Goal: Transaction & Acquisition: Obtain resource

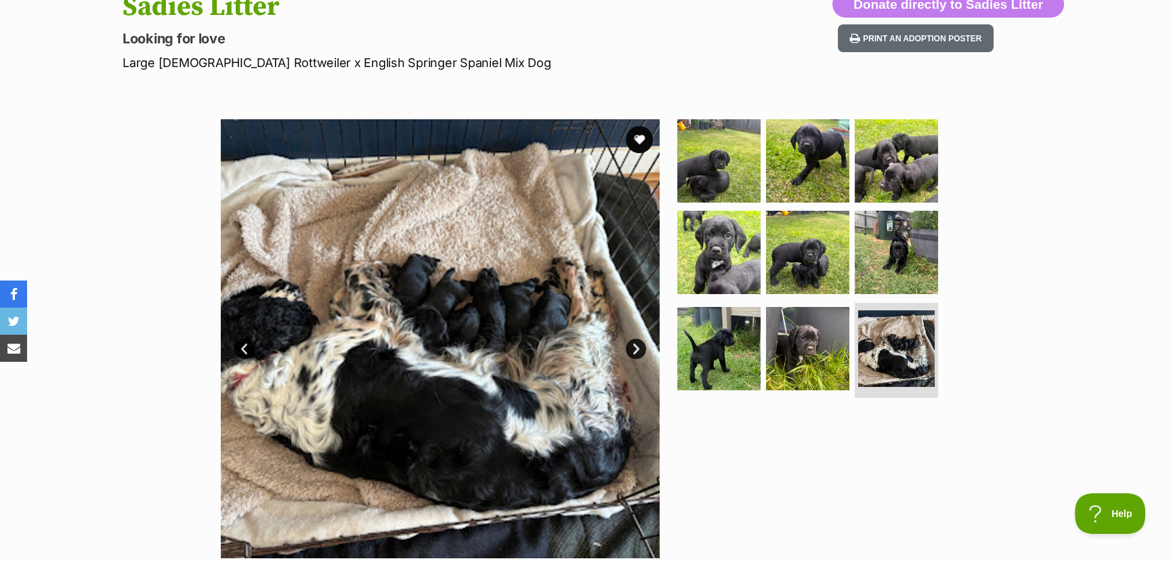
scroll to position [184, 0]
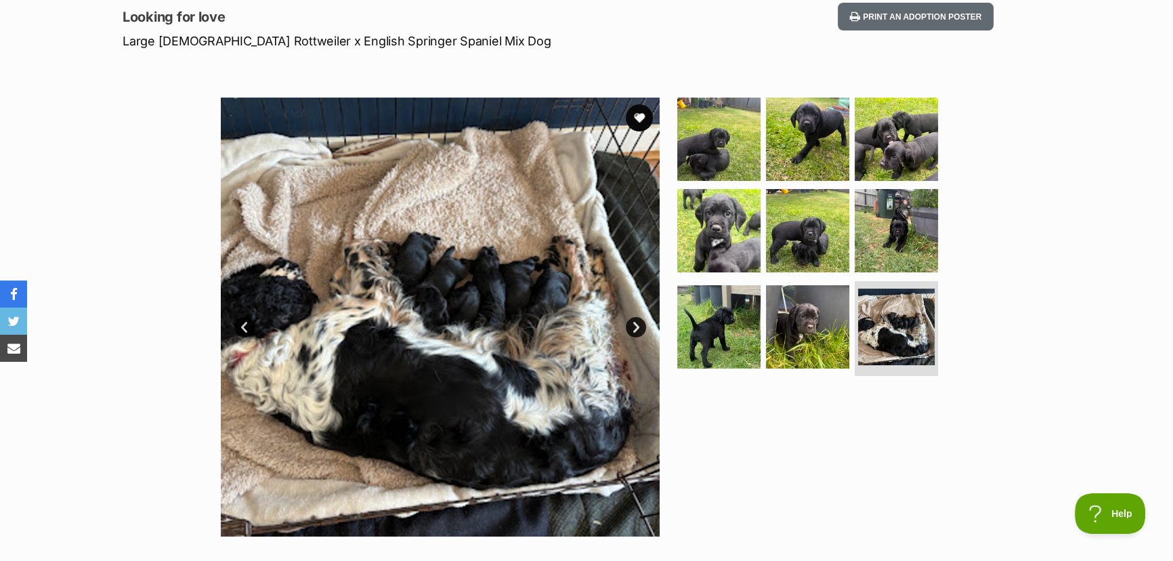
click at [635, 330] on link "Next" at bounding box center [636, 327] width 20 height 20
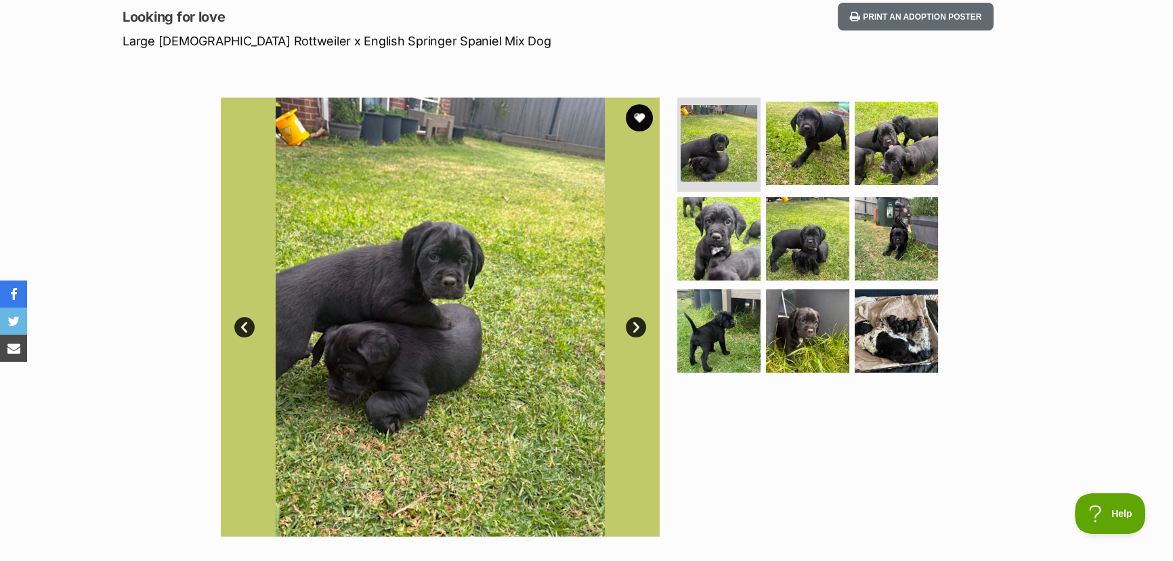
click at [633, 324] on link "Next" at bounding box center [636, 327] width 20 height 20
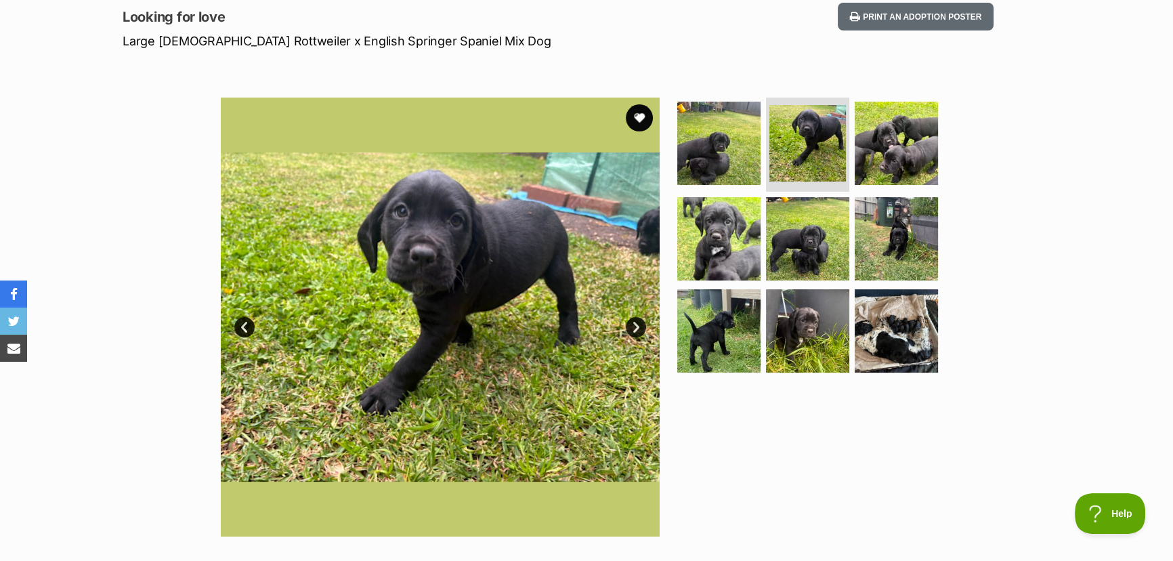
click at [633, 324] on link "Next" at bounding box center [636, 327] width 20 height 20
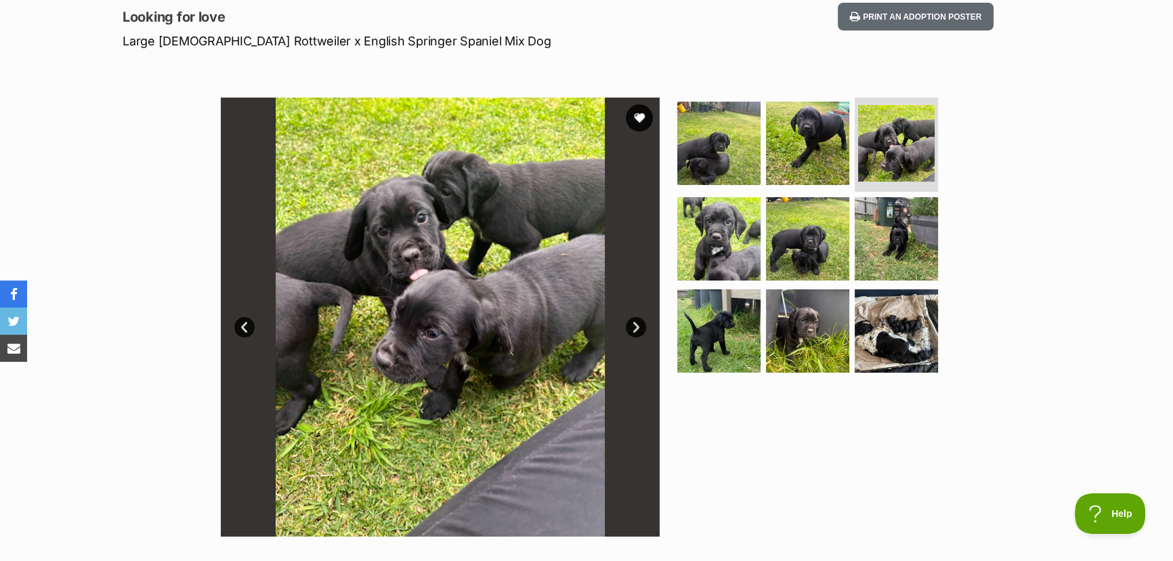
click at [633, 324] on link "Next" at bounding box center [636, 327] width 20 height 20
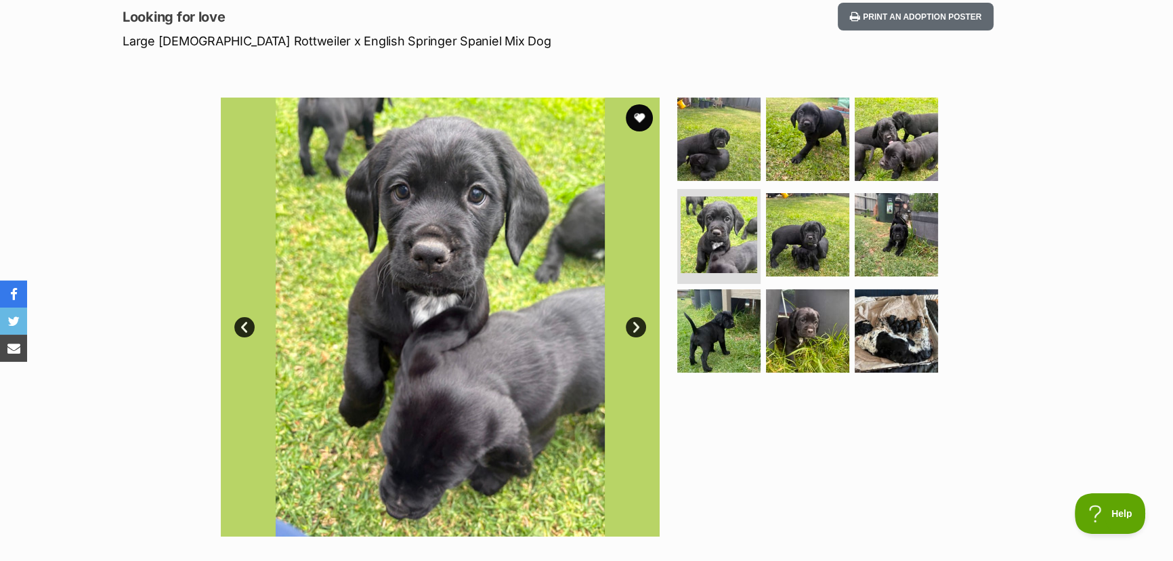
click at [633, 324] on link "Next" at bounding box center [636, 327] width 20 height 20
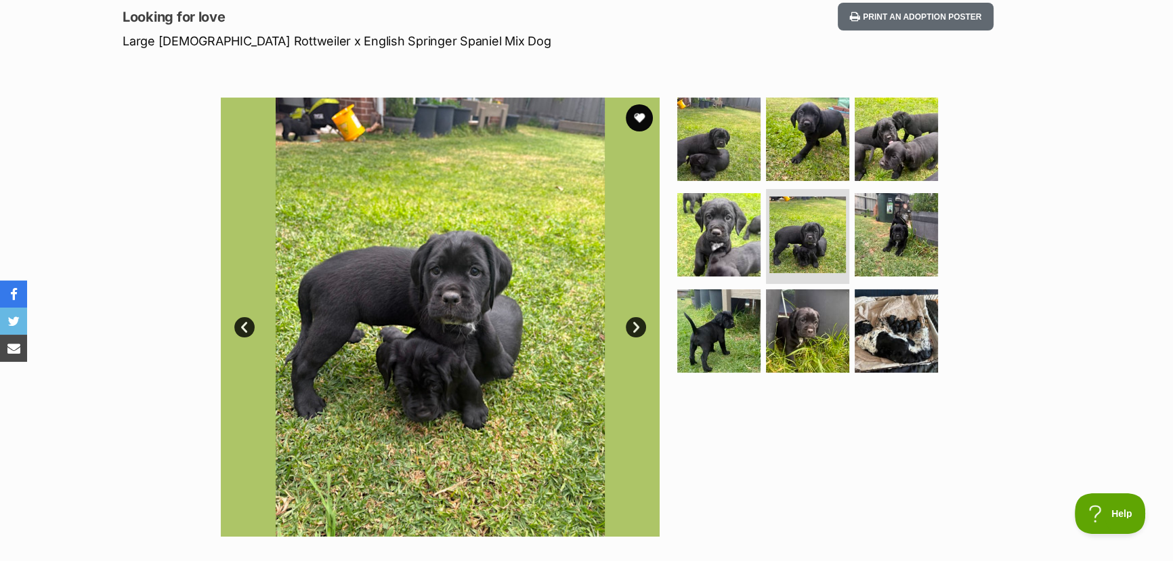
click at [632, 324] on link "Next" at bounding box center [636, 327] width 20 height 20
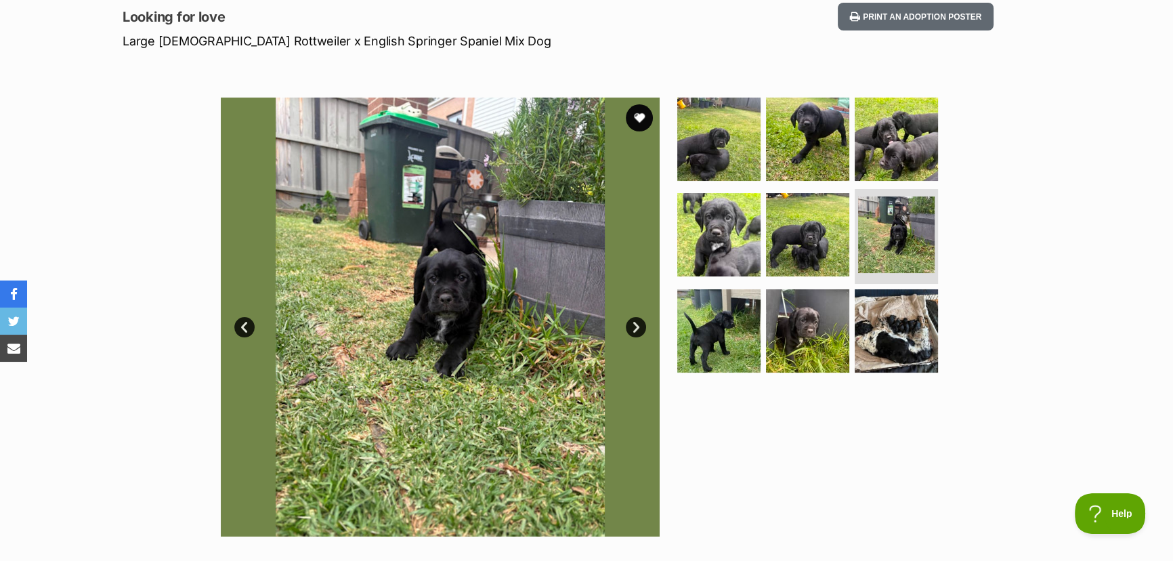
click at [632, 324] on link "Next" at bounding box center [636, 327] width 20 height 20
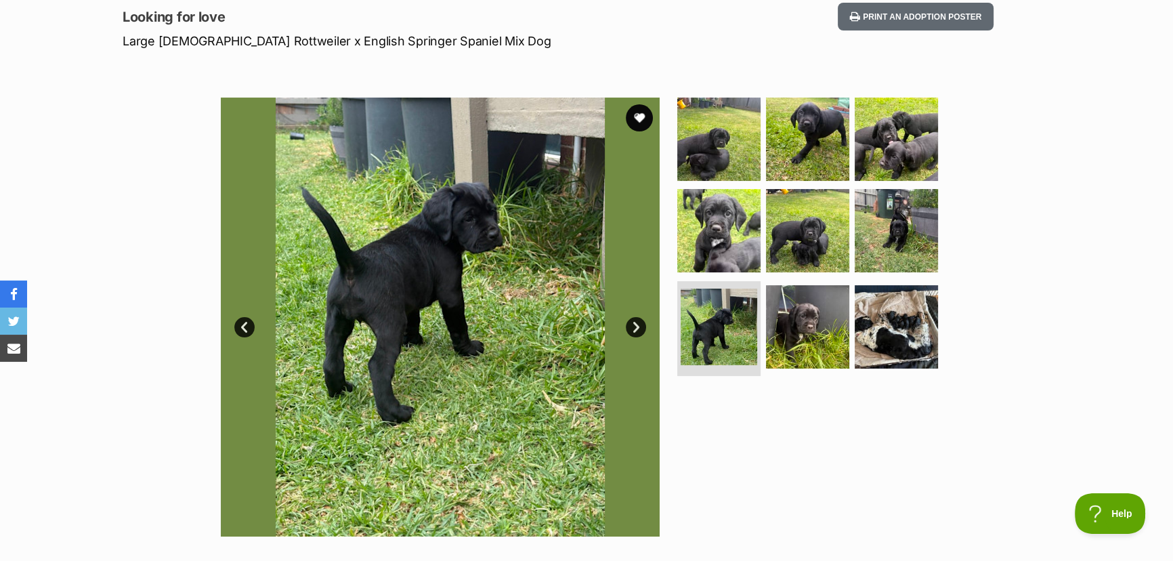
click at [632, 324] on link "Next" at bounding box center [636, 327] width 20 height 20
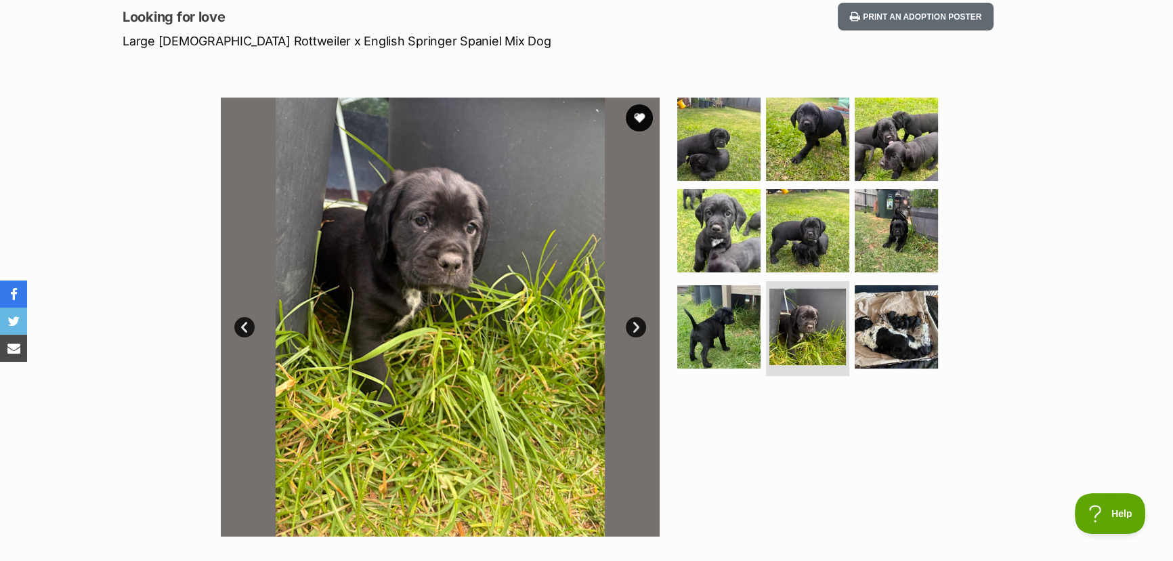
click at [632, 325] on link "Next" at bounding box center [636, 327] width 20 height 20
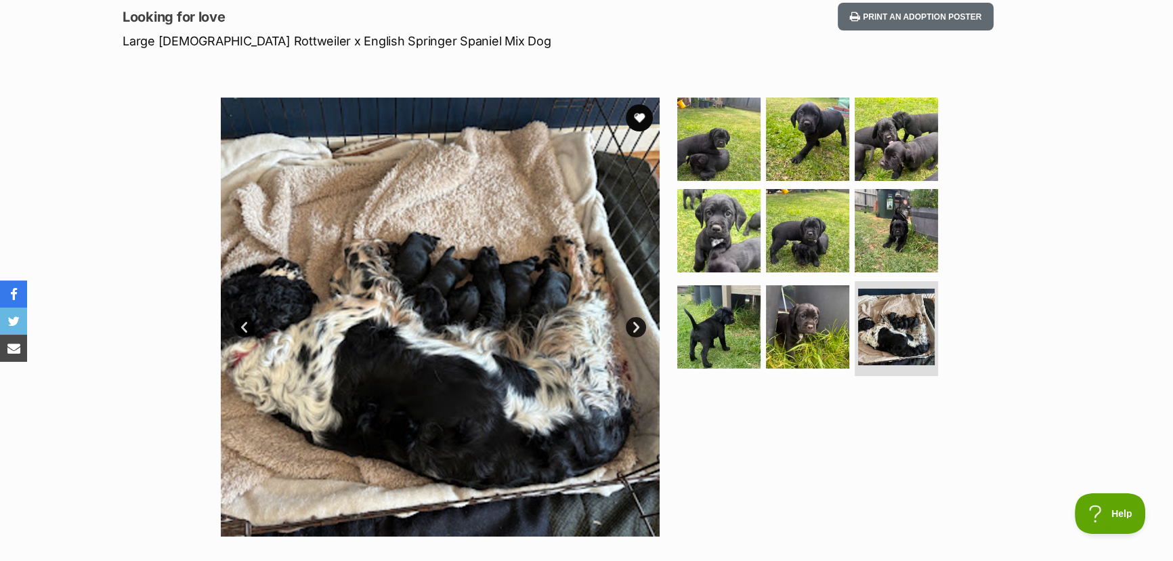
click at [632, 325] on link "Next" at bounding box center [636, 327] width 20 height 20
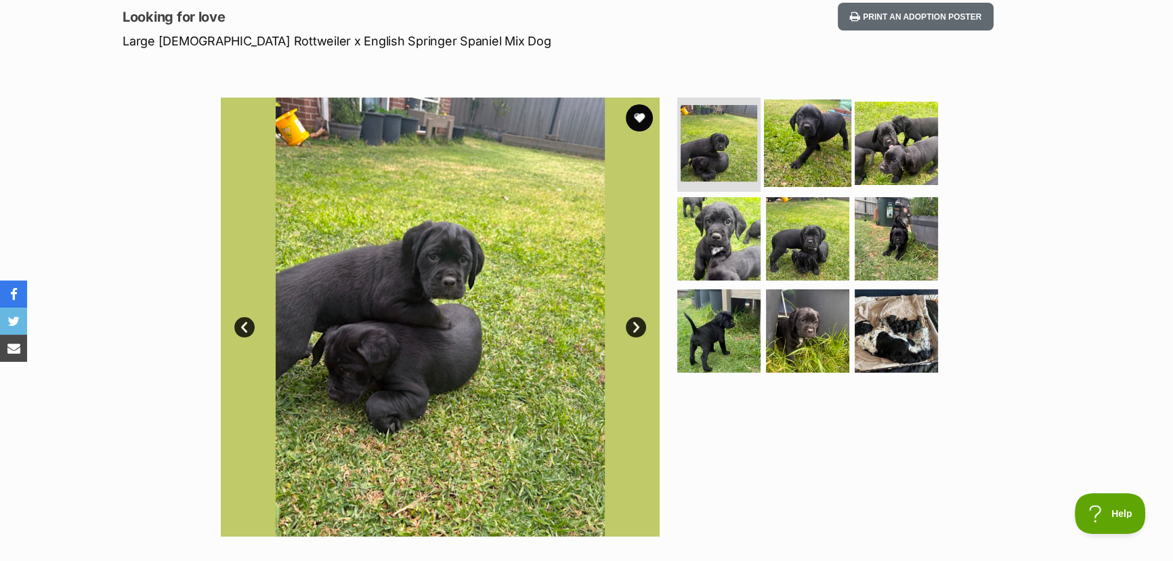
click at [802, 130] on img at bounding box center [807, 142] width 87 height 87
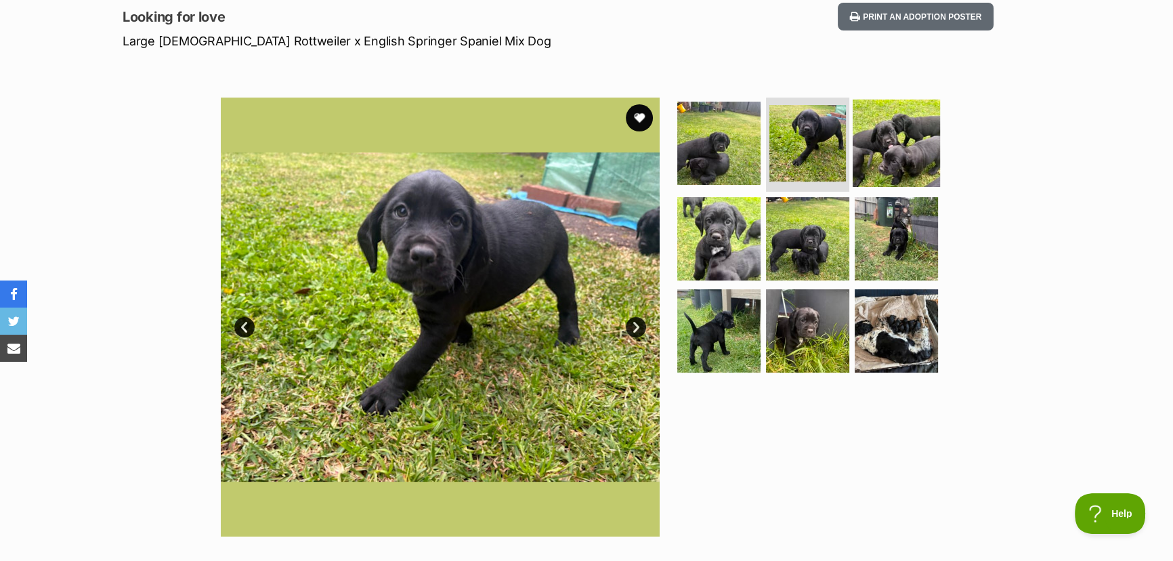
click at [883, 144] on img at bounding box center [895, 142] width 87 height 87
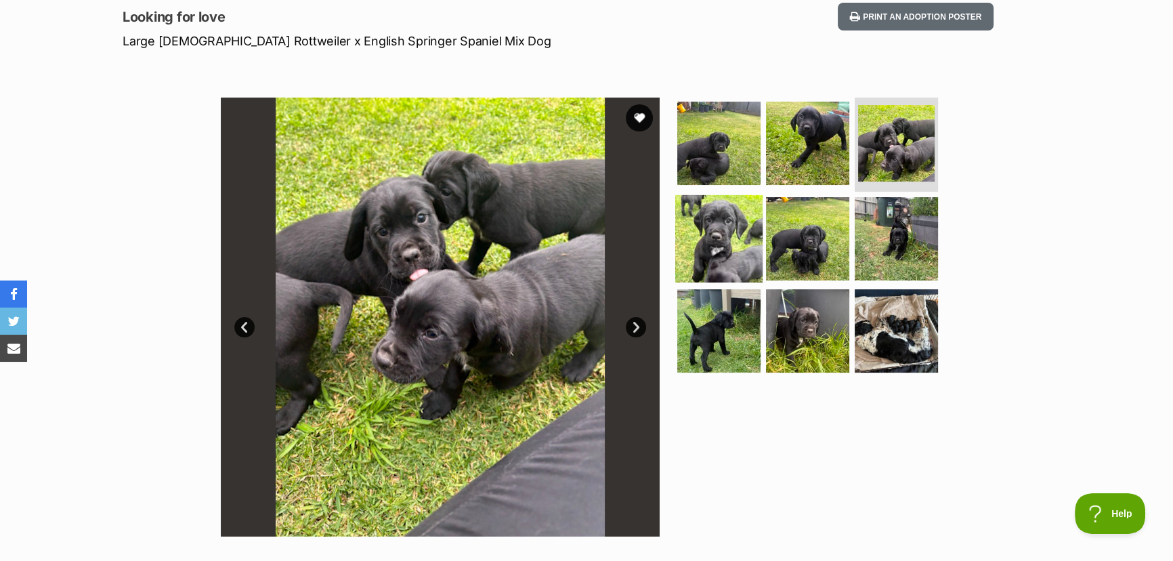
click at [733, 221] on img at bounding box center [718, 238] width 87 height 87
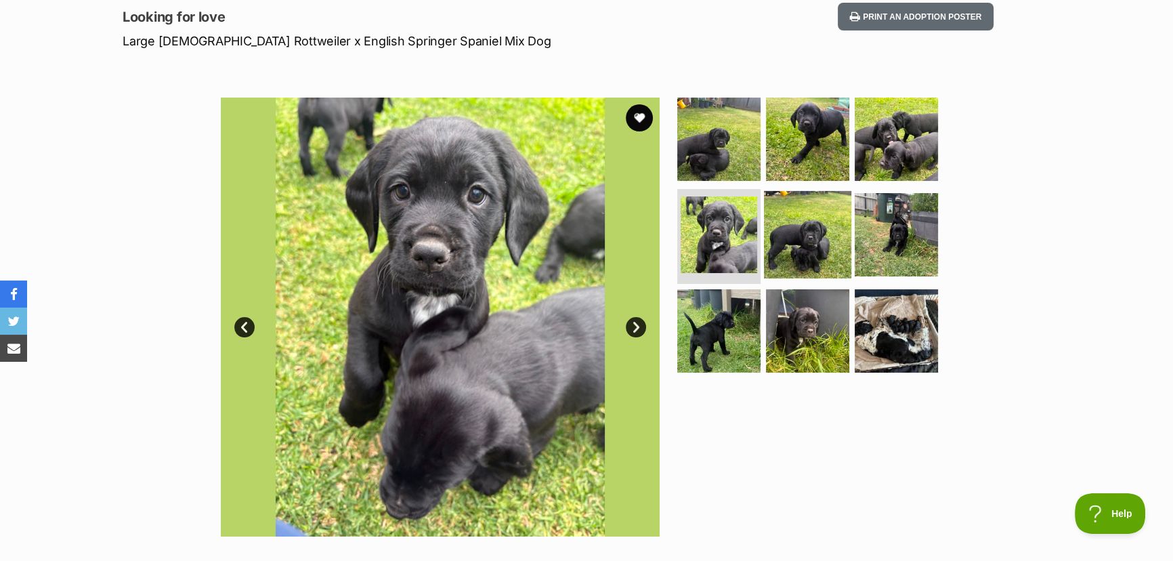
click at [781, 229] on img at bounding box center [807, 234] width 87 height 87
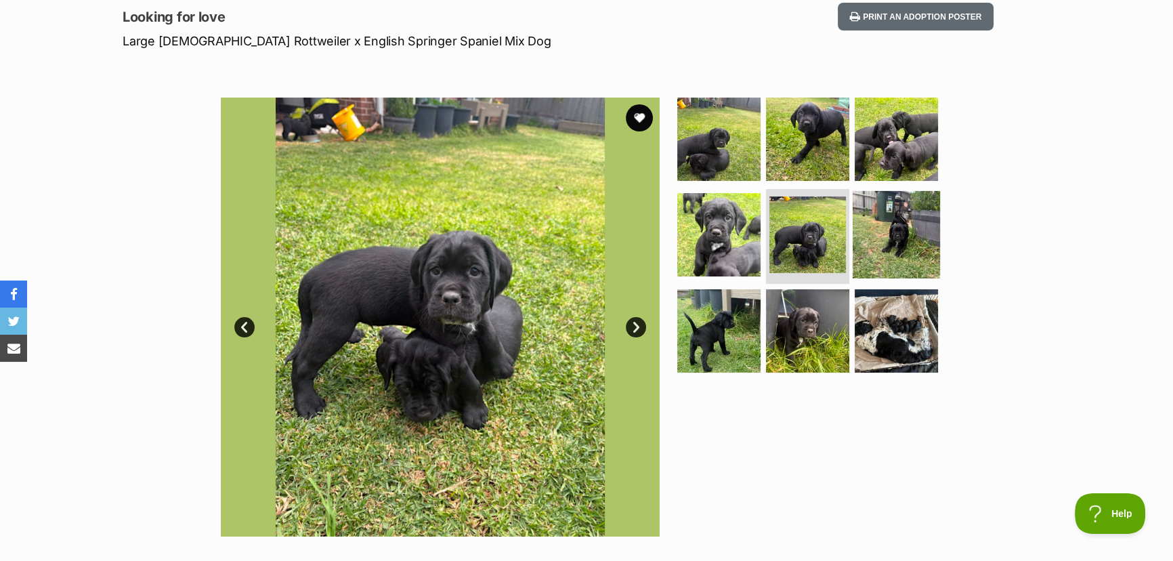
click at [873, 237] on img at bounding box center [895, 234] width 87 height 87
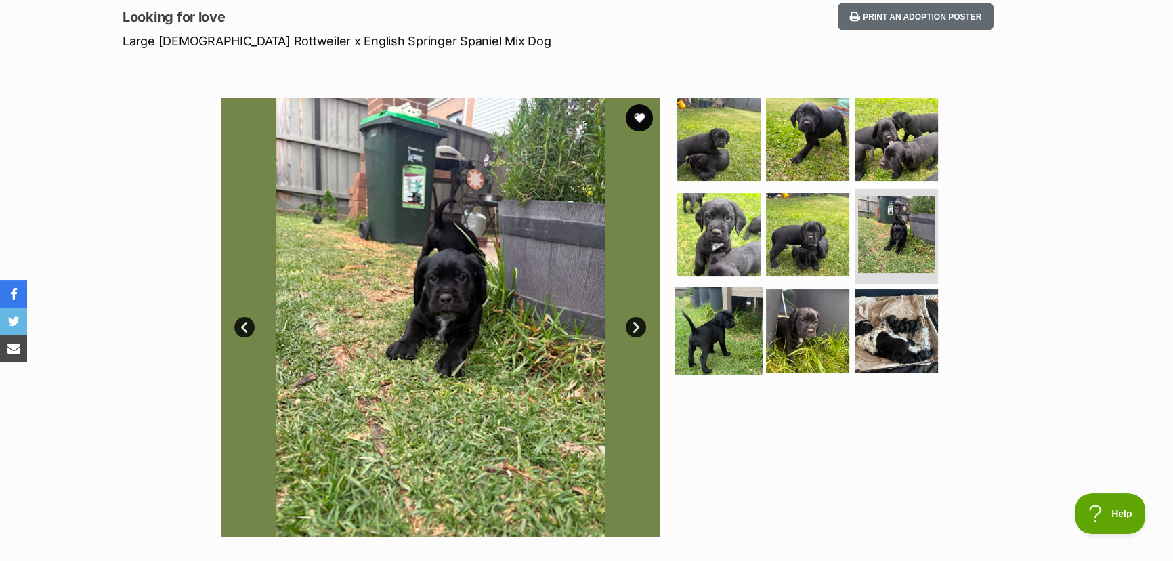
click at [724, 333] on img at bounding box center [718, 330] width 87 height 87
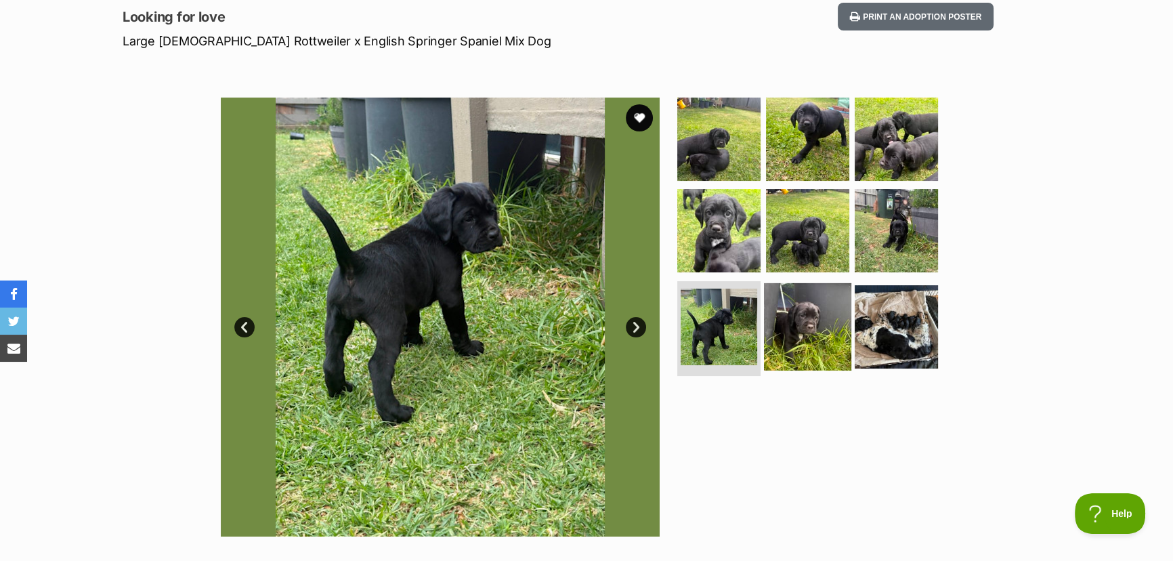
click at [800, 334] on img at bounding box center [807, 326] width 87 height 87
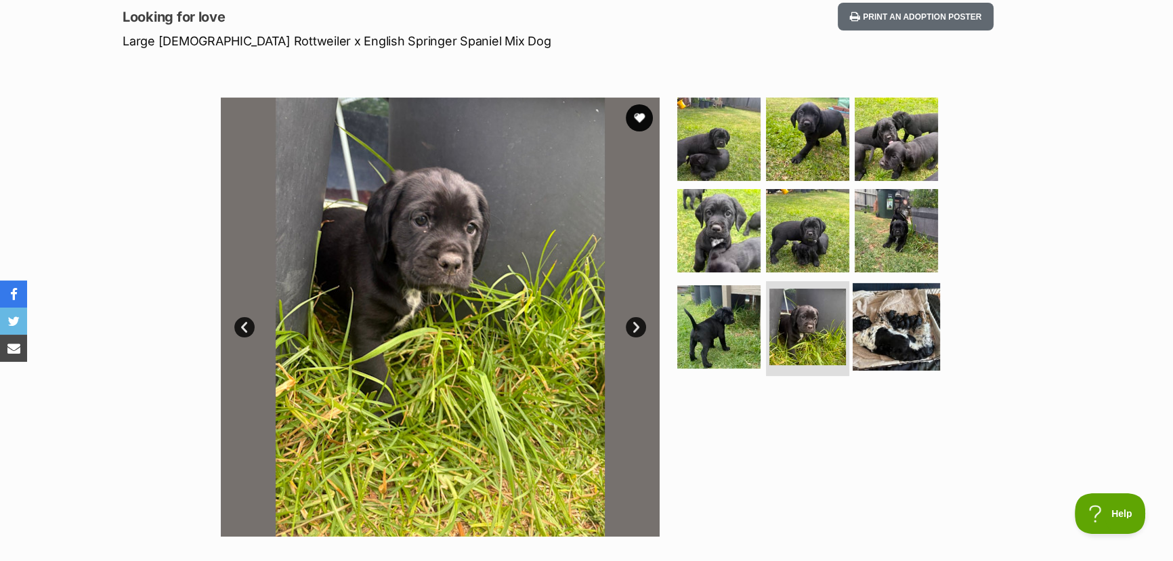
click at [912, 320] on img at bounding box center [895, 326] width 87 height 87
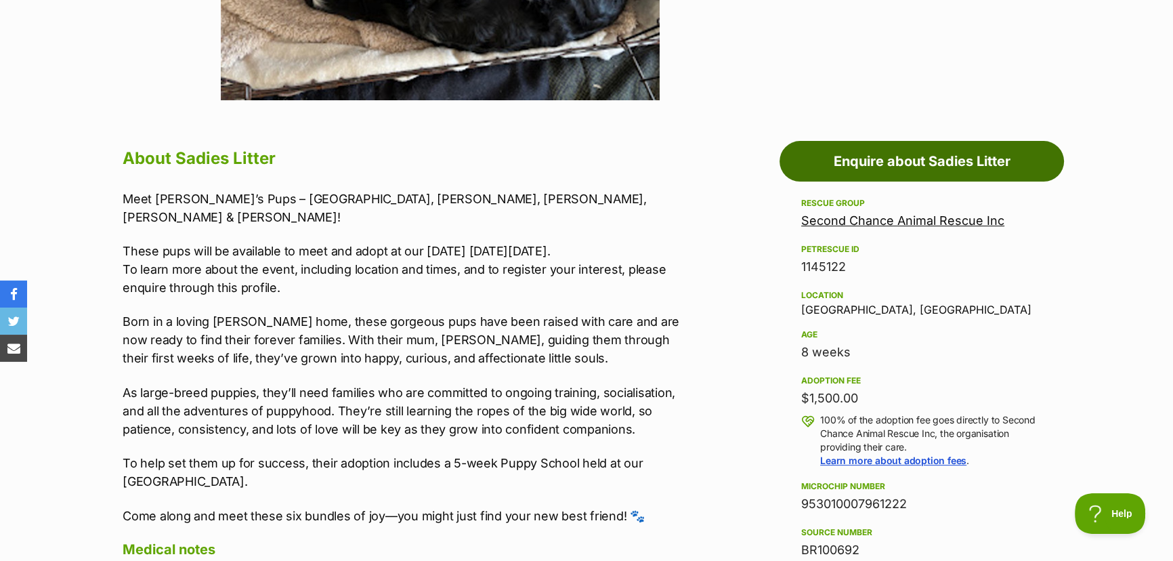
scroll to position [615, 0]
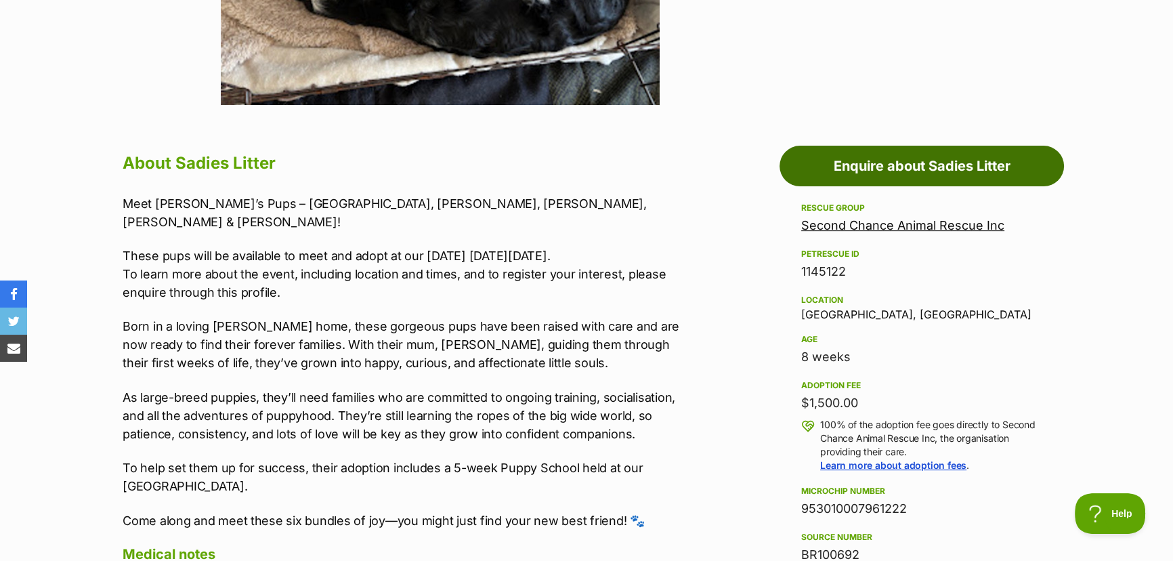
click at [923, 167] on link "Enquire about Sadies Litter" at bounding box center [921, 166] width 284 height 41
